Goal: Information Seeking & Learning: Learn about a topic

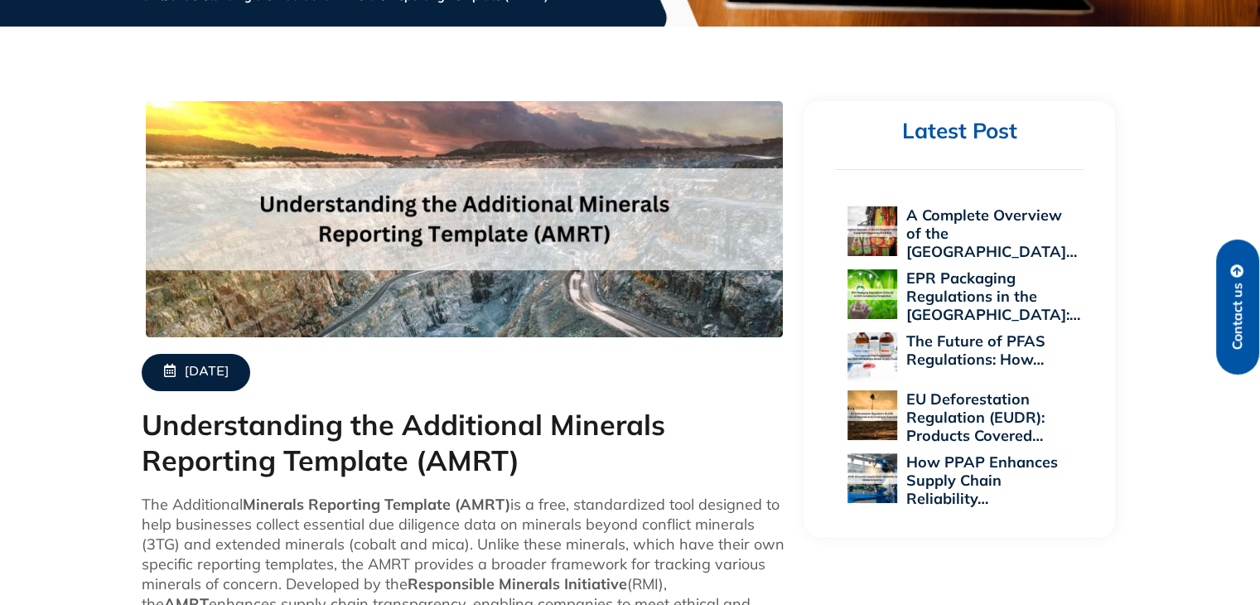
scroll to position [497, 0]
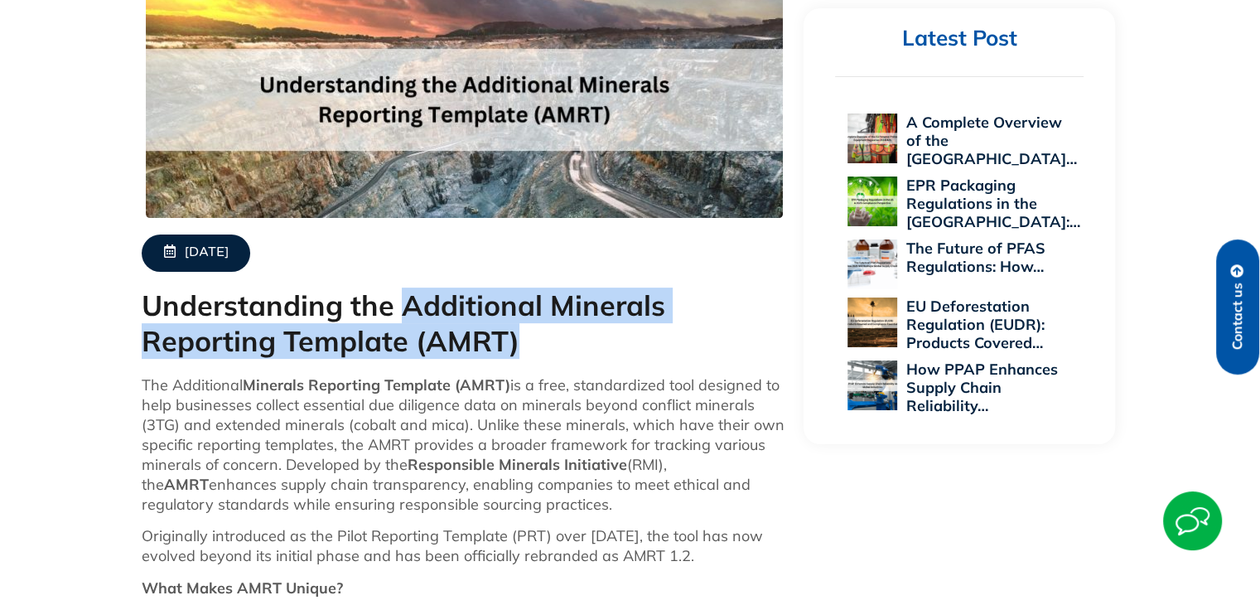
drag, startPoint x: 401, startPoint y: 312, endPoint x: 479, endPoint y: 340, distance: 82.8
click at [540, 339] on h1 "Understanding the Additional Minerals Reporting Template (AMRT)" at bounding box center [465, 323] width 646 height 70
copy h1 "Additional Minerals Reporting Template (AMRT)"
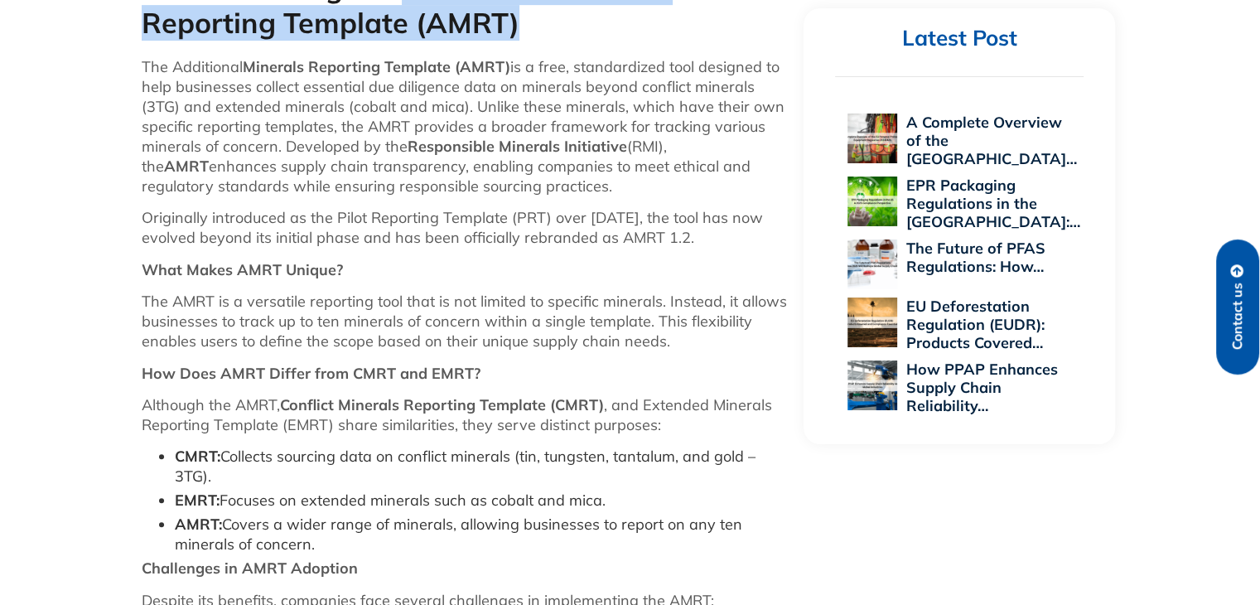
scroll to position [787, 0]
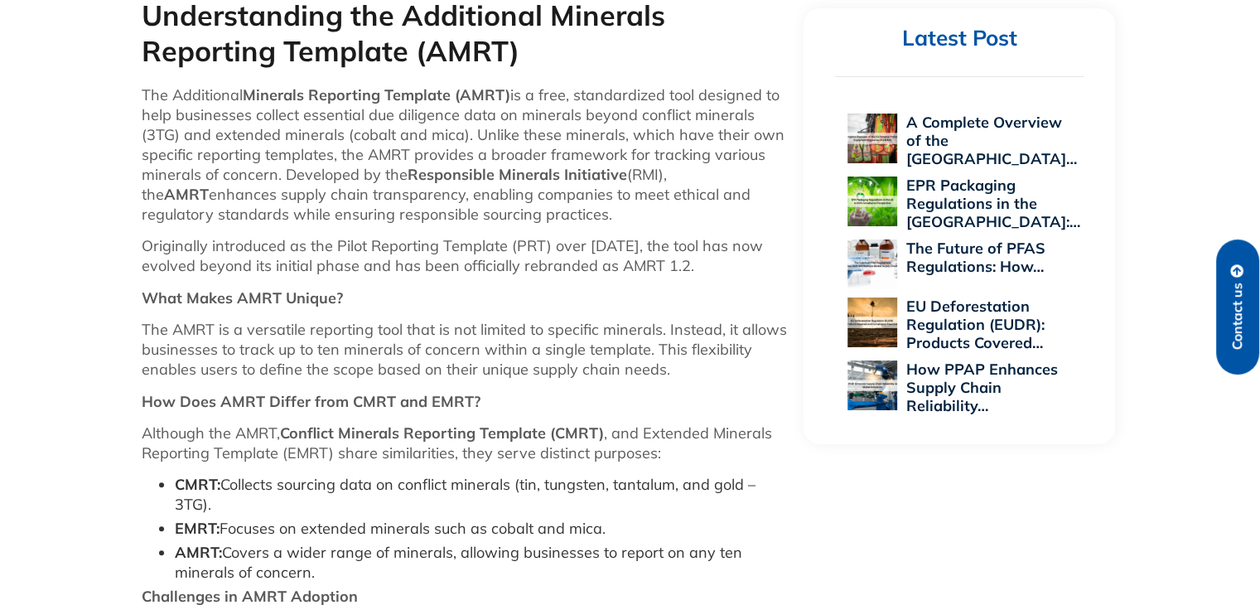
drag, startPoint x: 225, startPoint y: 531, endPoint x: 266, endPoint y: 528, distance: 40.7
click at [266, 528] on li "EMRT: Focuses on extended minerals such as cobalt and mica." at bounding box center [481, 529] width 613 height 20
click at [269, 531] on li "EMRT: Focuses on extended minerals such as cobalt and mica." at bounding box center [481, 529] width 613 height 20
drag, startPoint x: 225, startPoint y: 524, endPoint x: 646, endPoint y: 530, distance: 420.8
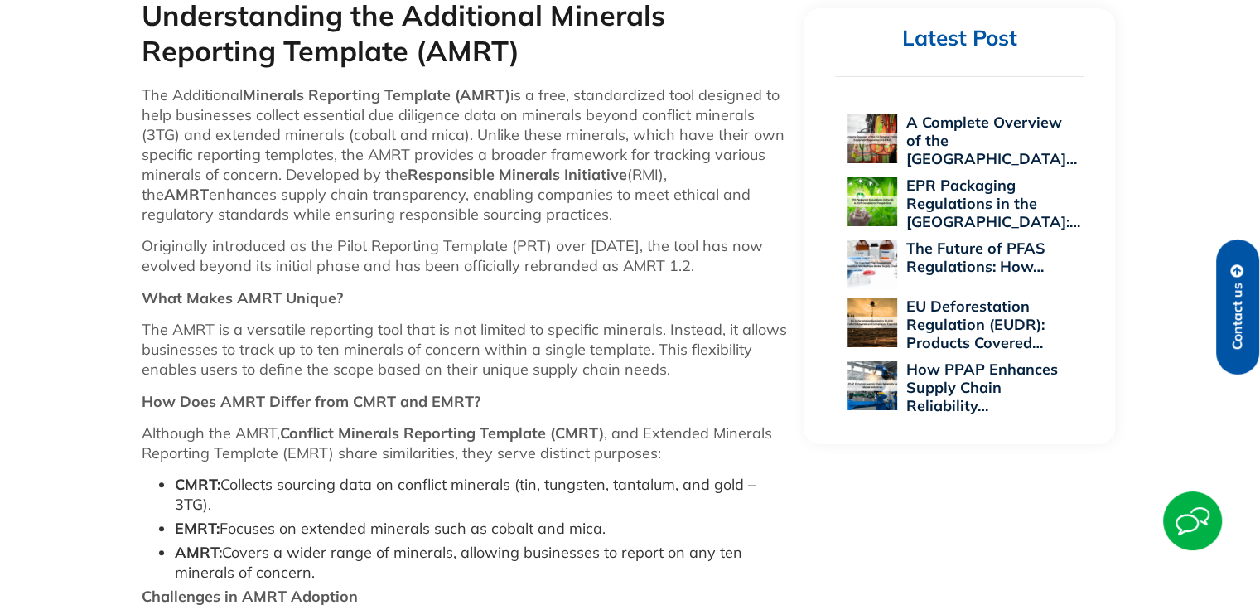
click at [646, 530] on li "EMRT: Focuses on extended minerals such as cobalt and mica." at bounding box center [481, 529] width 613 height 20
drag, startPoint x: 635, startPoint y: 524, endPoint x: 818, endPoint y: 562, distance: 186.8
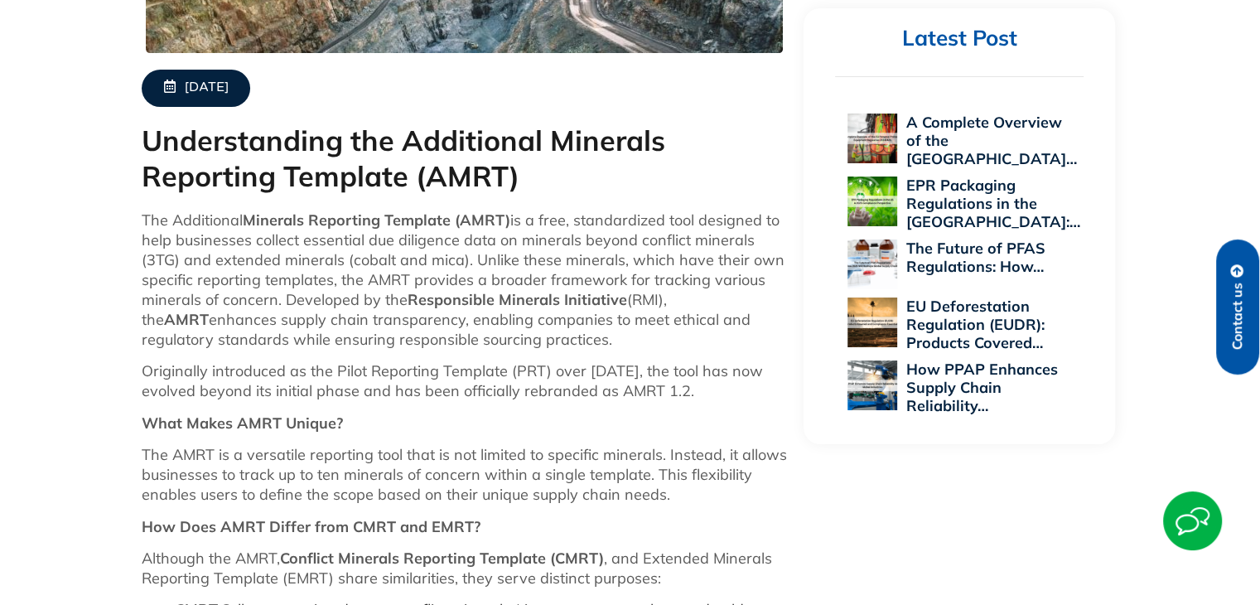
scroll to position [663, 0]
drag, startPoint x: 137, startPoint y: 216, endPoint x: 735, endPoint y: 395, distance: 623.4
click at [337, 420] on strong "What Makes AMRT Unique?" at bounding box center [242, 421] width 201 height 19
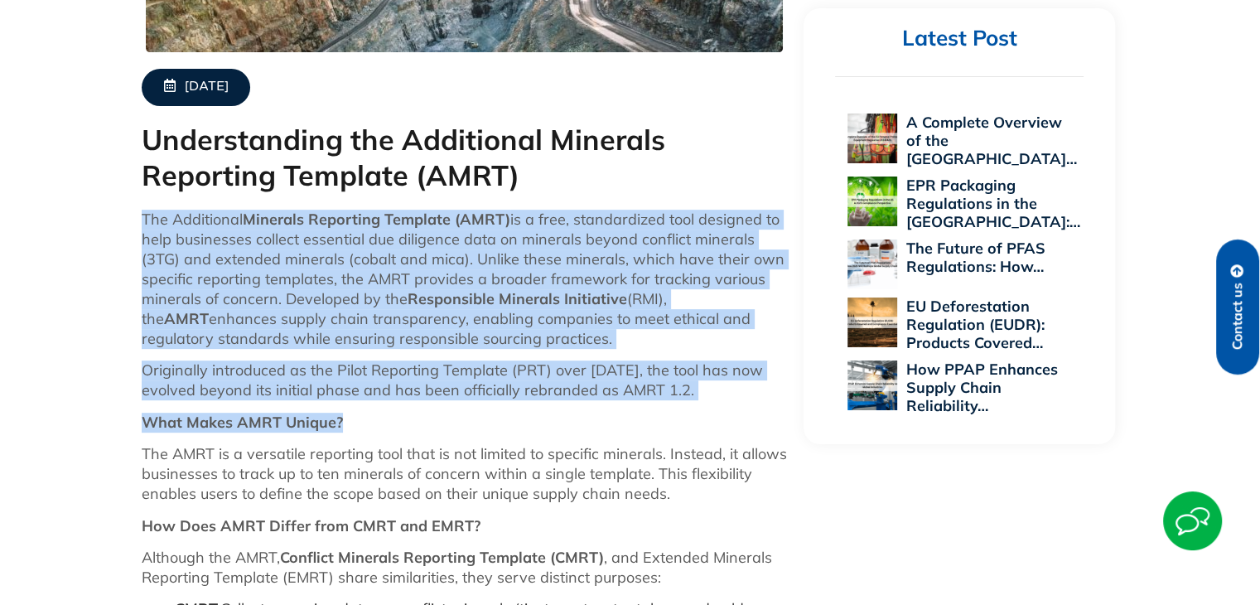
drag, startPoint x: 139, startPoint y: 221, endPoint x: 365, endPoint y: 422, distance: 302.2
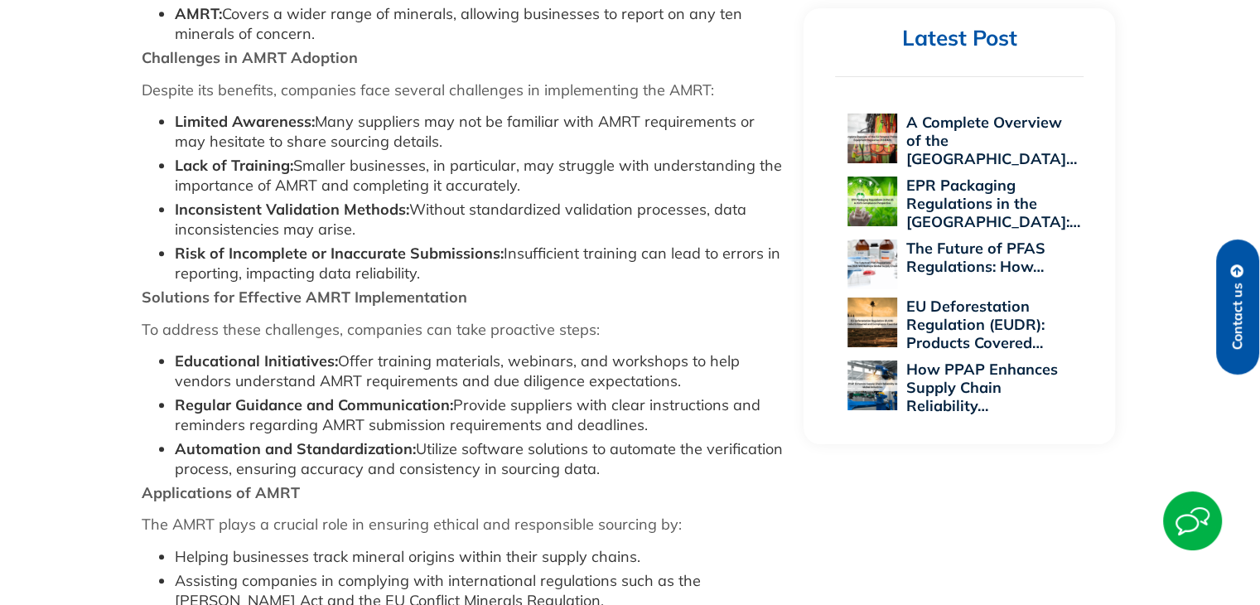
scroll to position [1408, 0]
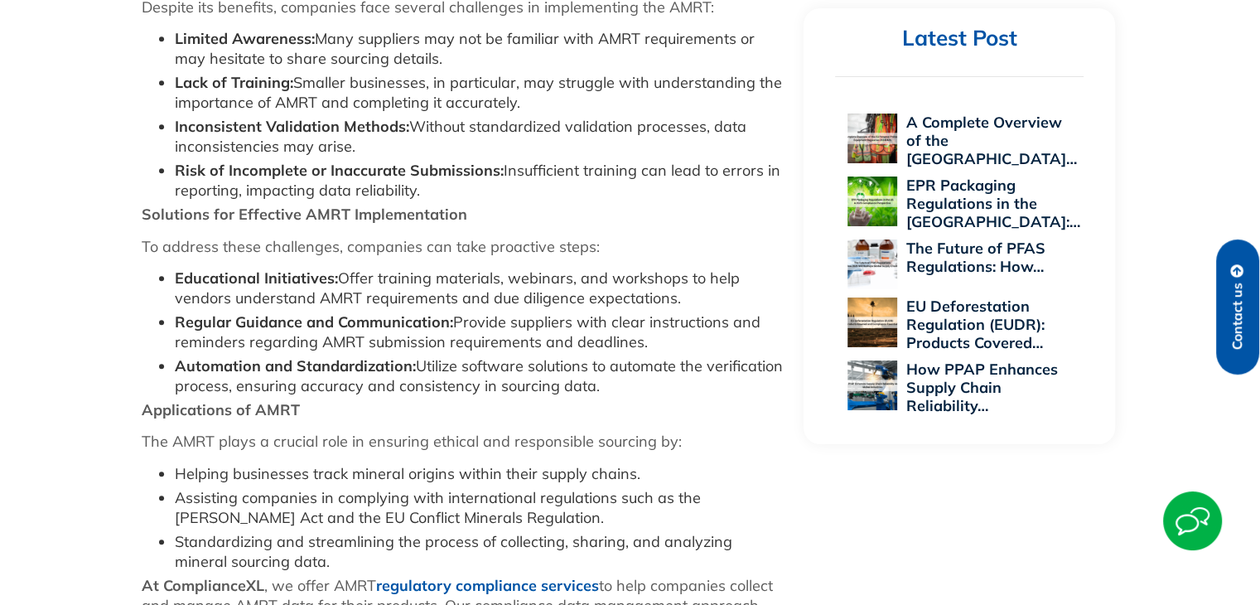
click at [673, 414] on p "Applications of AMRT" at bounding box center [465, 410] width 646 height 20
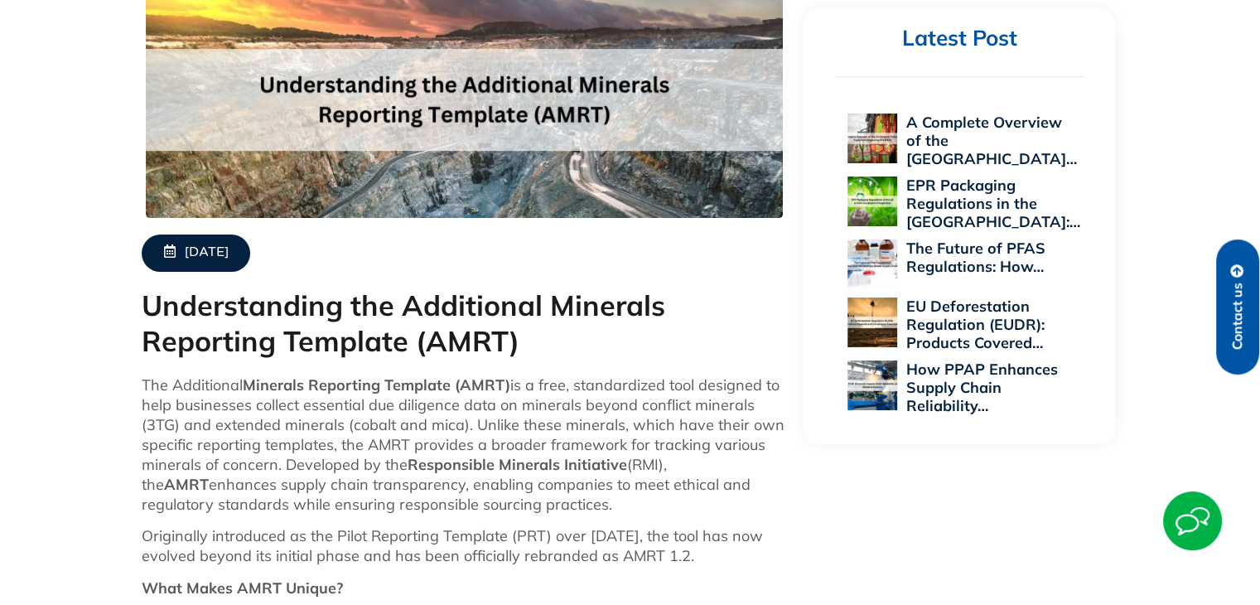
scroll to position [0, 0]
